Goal: Information Seeking & Learning: Learn about a topic

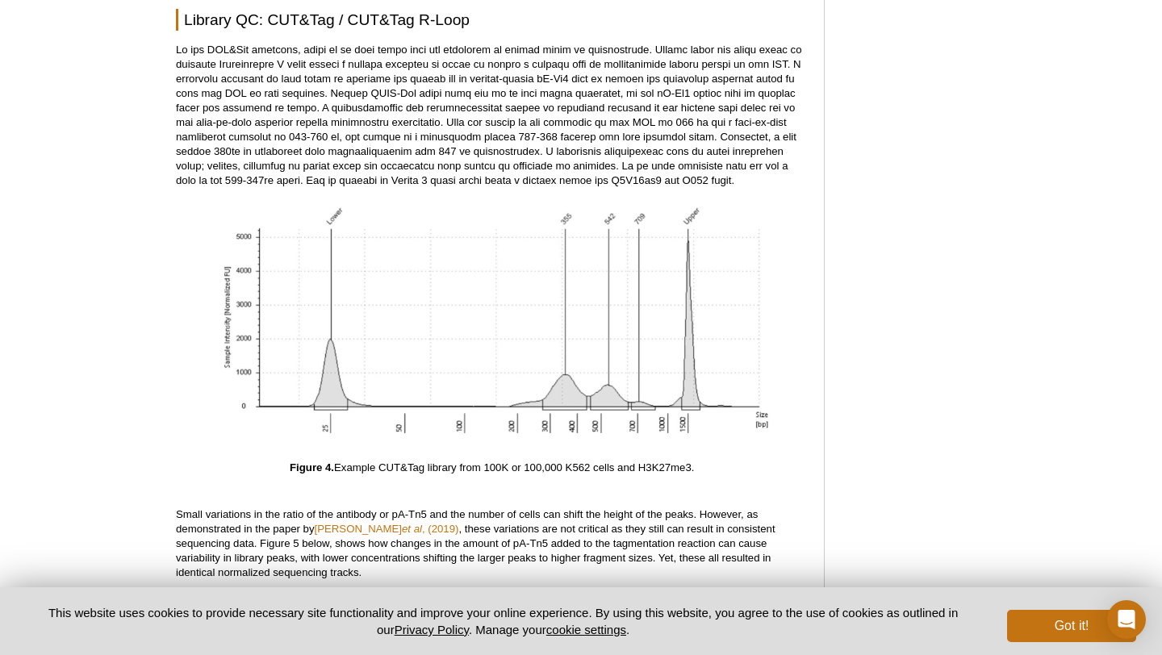
scroll to position [4455, 0]
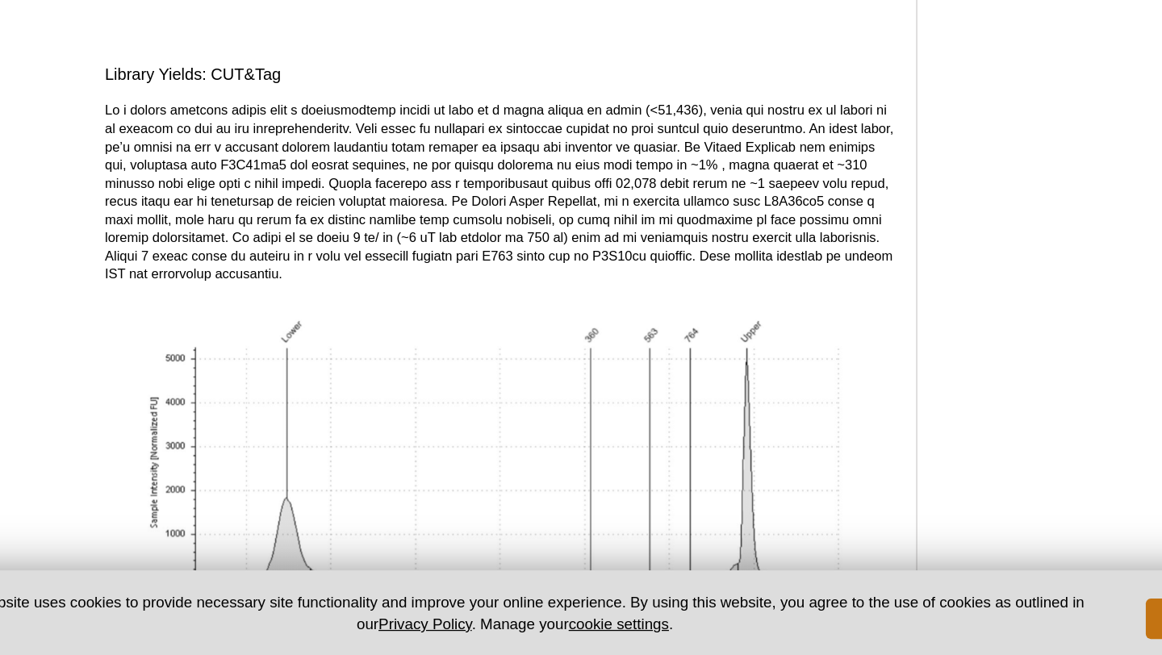
scroll to position [5248, 0]
drag, startPoint x: 252, startPoint y: 305, endPoint x: 288, endPoint y: 309, distance: 36.5
click at [288, 309] on p at bounding box center [492, 286] width 632 height 145
copy p "1 ng/ μl"
click at [524, 330] on p at bounding box center [492, 286] width 632 height 145
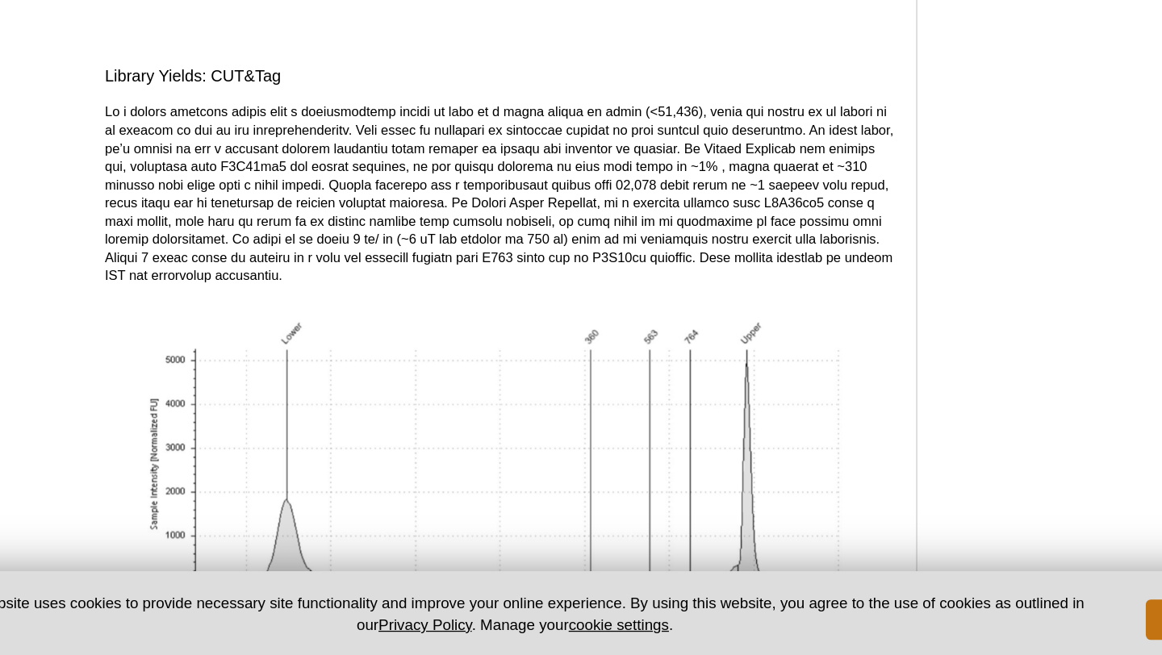
click at [524, 332] on p at bounding box center [492, 286] width 632 height 145
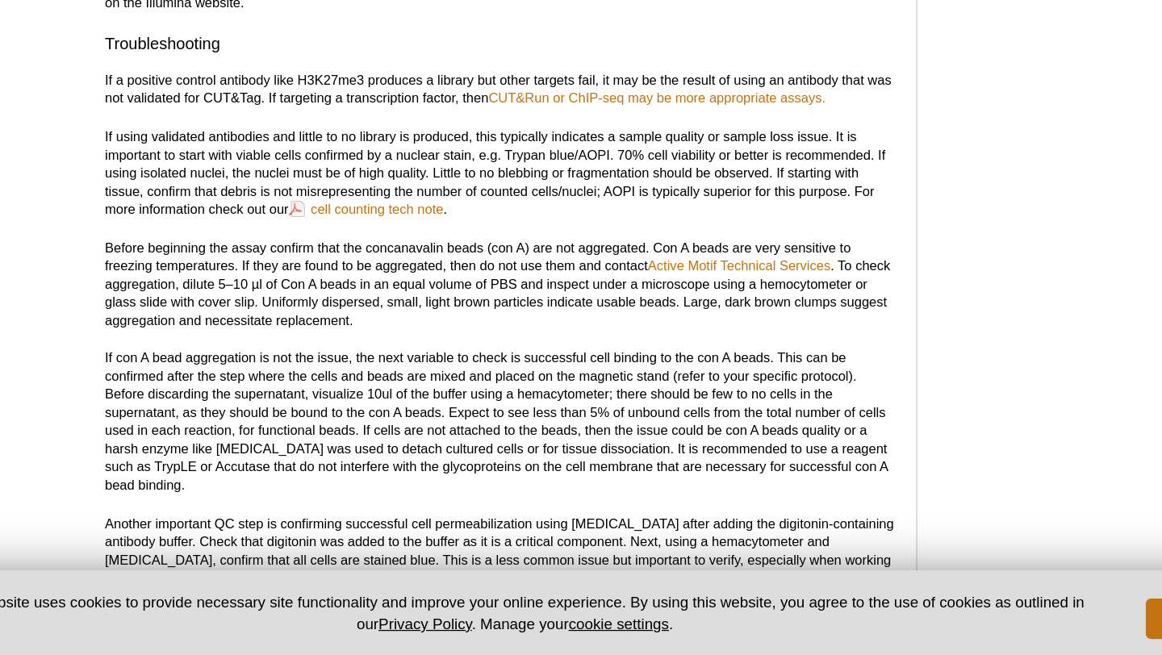
scroll to position [6133, 0]
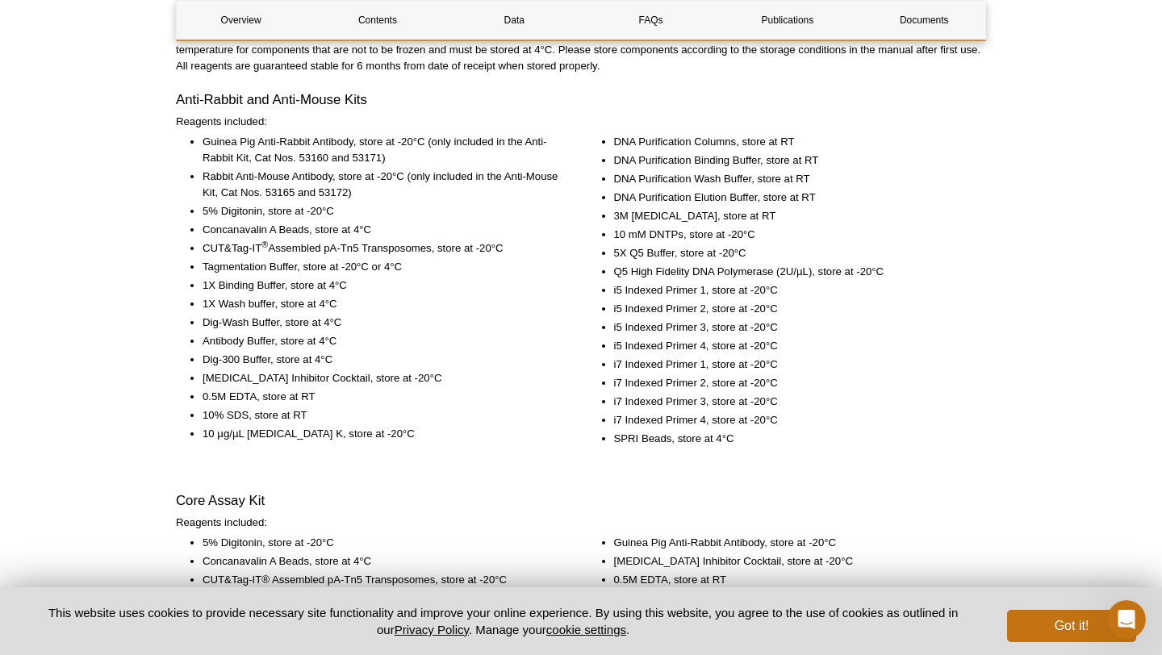
scroll to position [2033, 0]
